Goal: Information Seeking & Learning: Learn about a topic

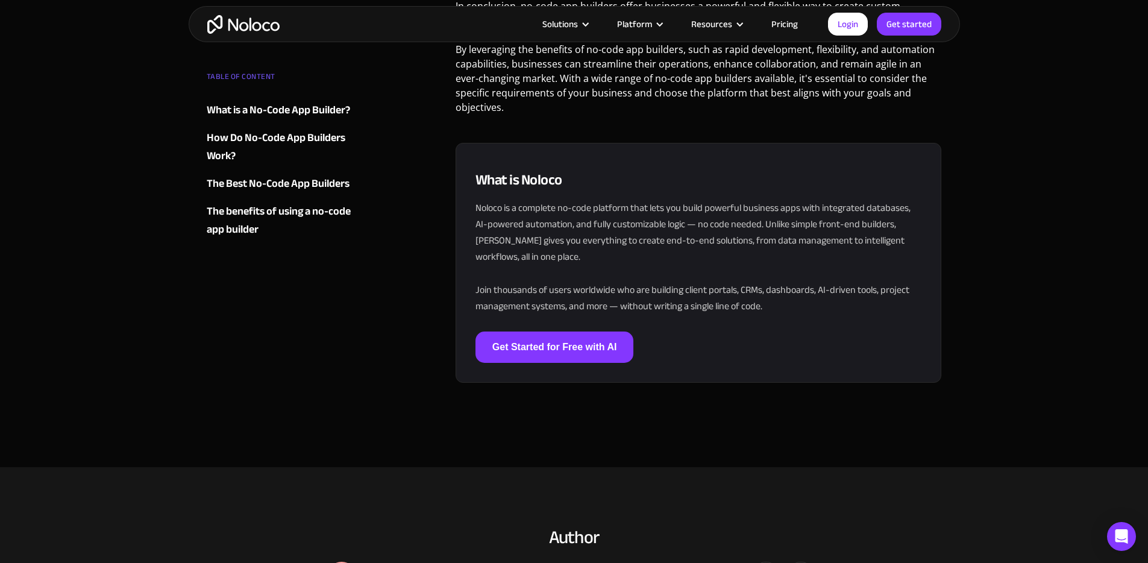
scroll to position [5065, 0]
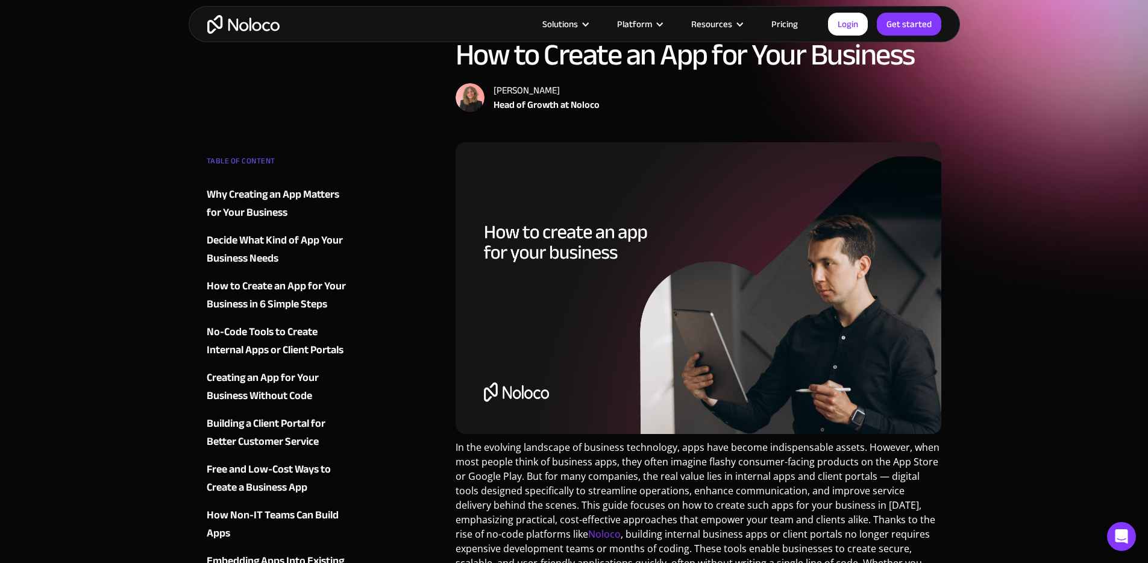
click at [303, 330] on div "No-Code Tools to Create Internal Apps or Client Portals" at bounding box center [280, 341] width 146 height 36
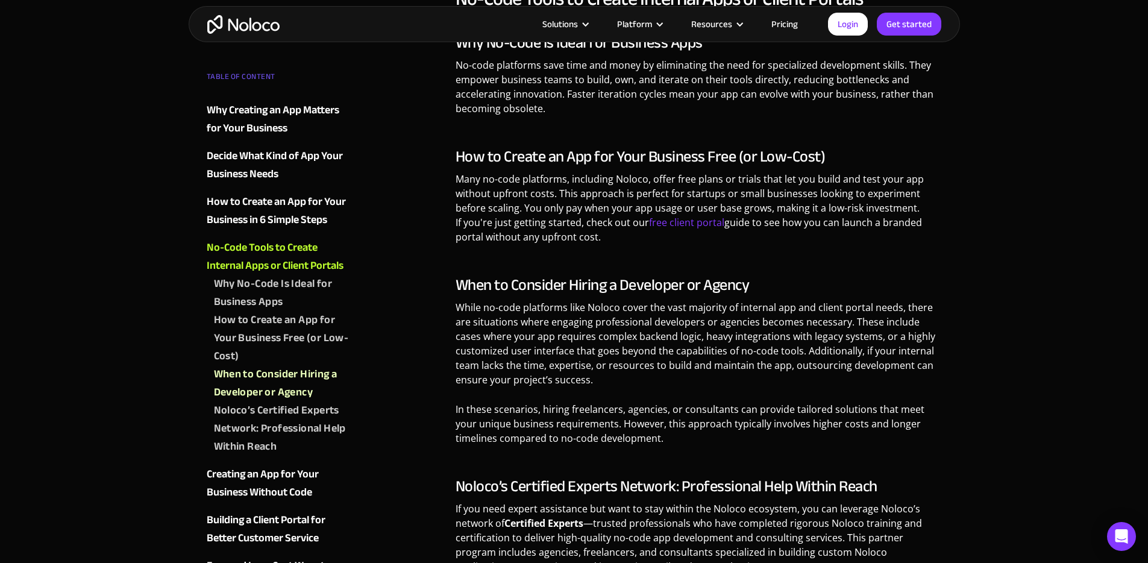
scroll to position [3615, 0]
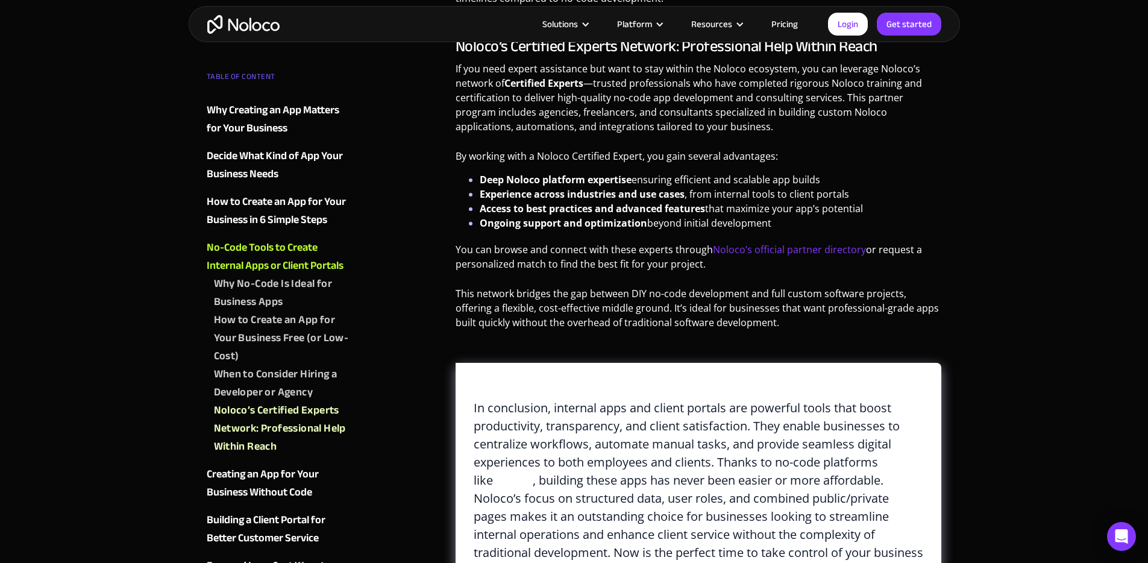
click at [269, 527] on div "Building a Client Portal for Better Customer Service" at bounding box center [280, 529] width 146 height 36
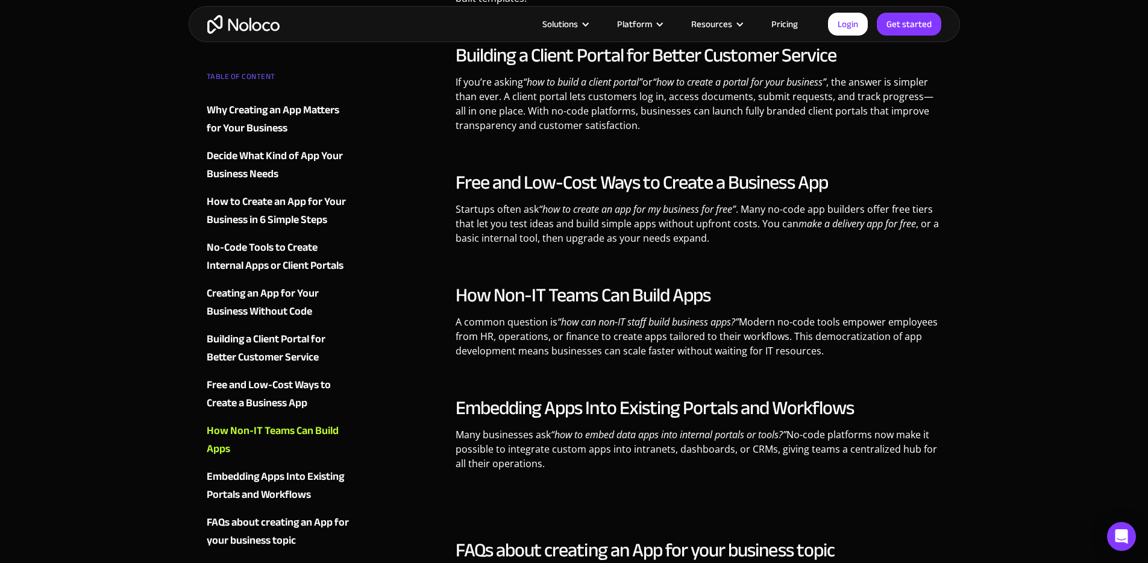
click at [314, 344] on div "Building a Client Portal for Better Customer Service" at bounding box center [280, 348] width 146 height 36
click at [299, 340] on div "Building a Client Portal for Better Customer Service" at bounding box center [280, 348] width 146 height 36
click at [300, 334] on div "Building a Client Portal for Better Customer Service" at bounding box center [280, 348] width 146 height 36
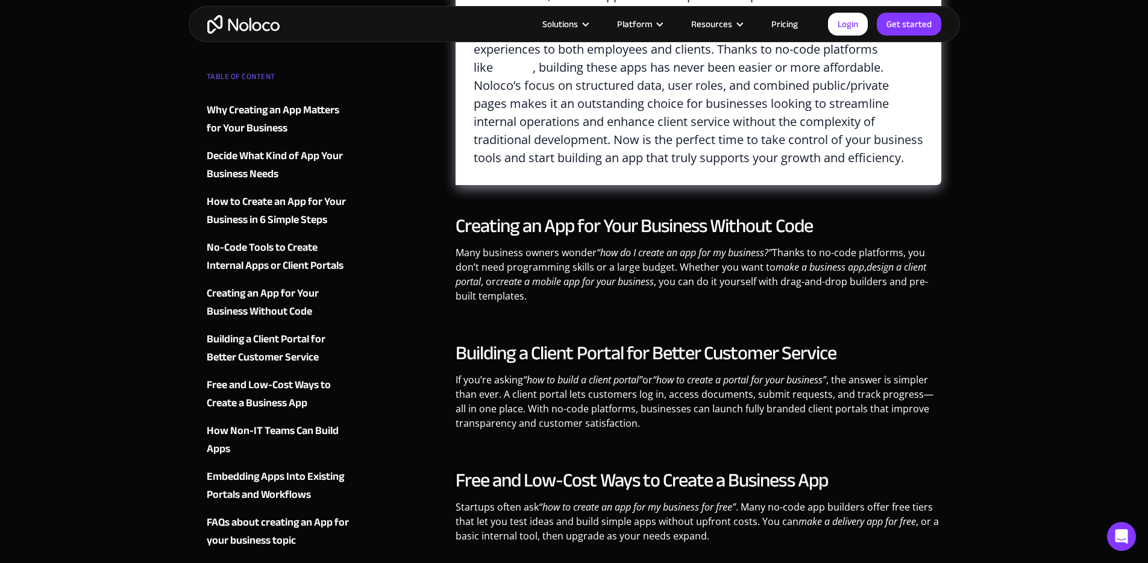
scroll to position [4315, 0]
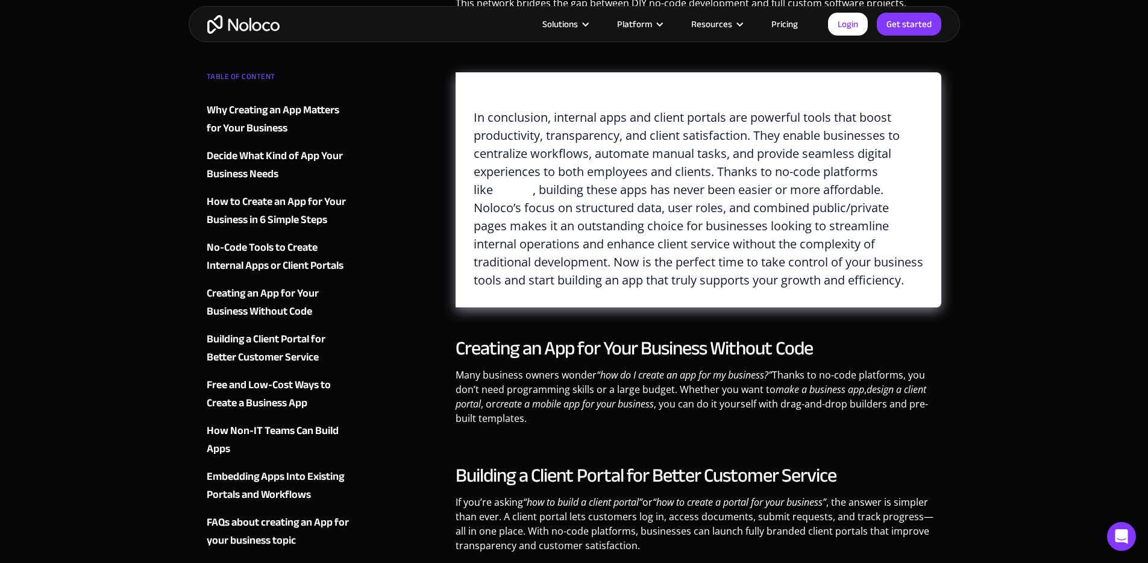
click at [282, 339] on div "Building a Client Portal for Better Customer Service" at bounding box center [280, 348] width 146 height 36
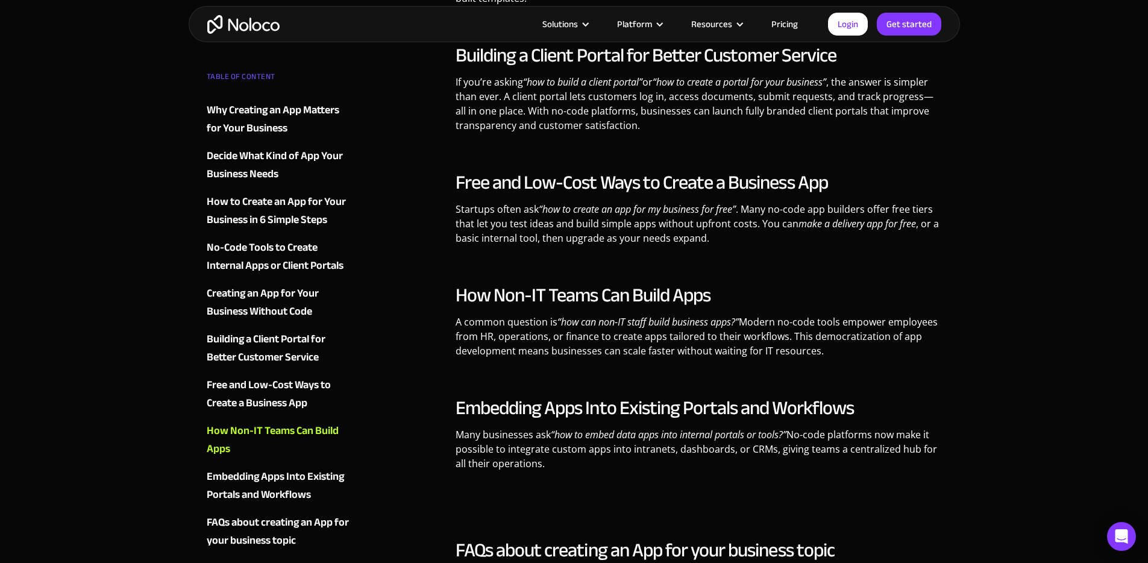
click at [282, 339] on div "Building a Client Portal for Better Customer Service" at bounding box center [280, 348] width 146 height 36
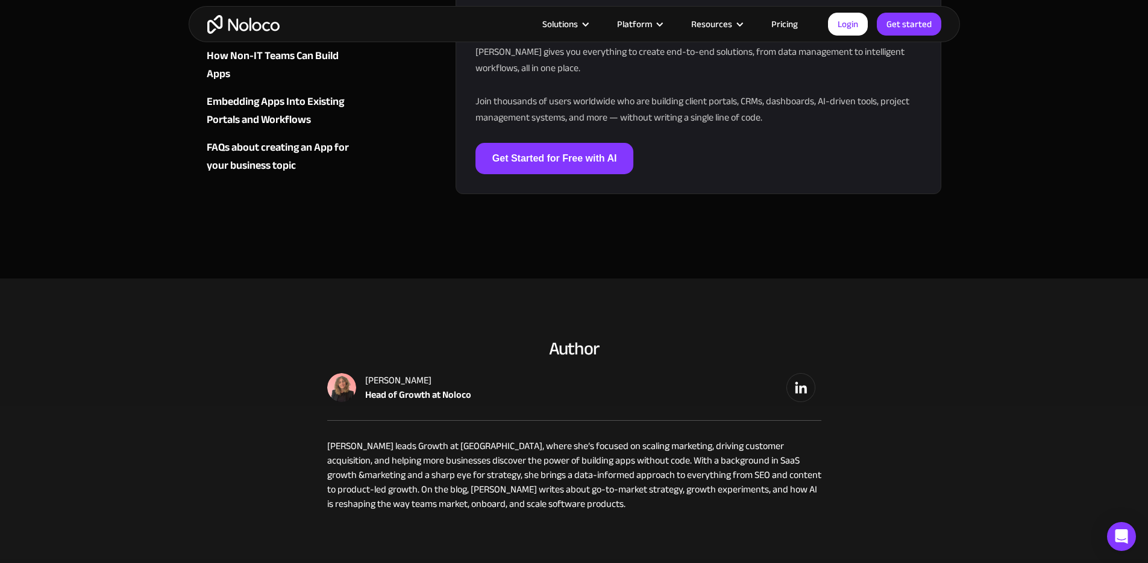
scroll to position [6048, 0]
